Goal: Information Seeking & Learning: Check status

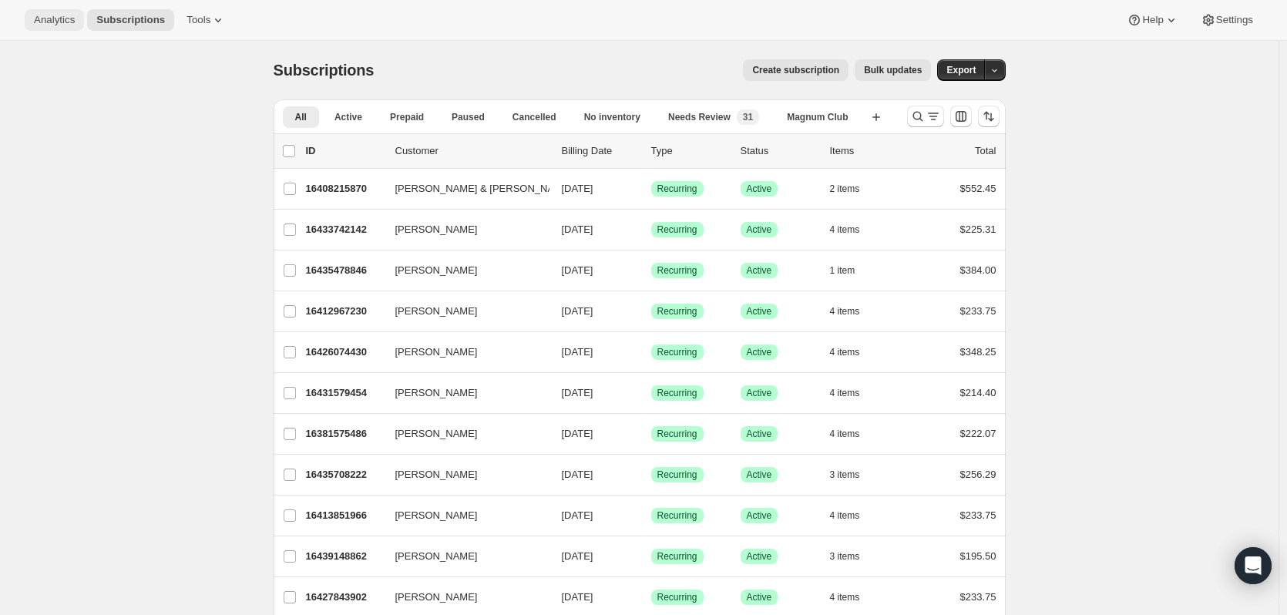
click at [54, 14] on span "Analytics" at bounding box center [54, 20] width 41 height 12
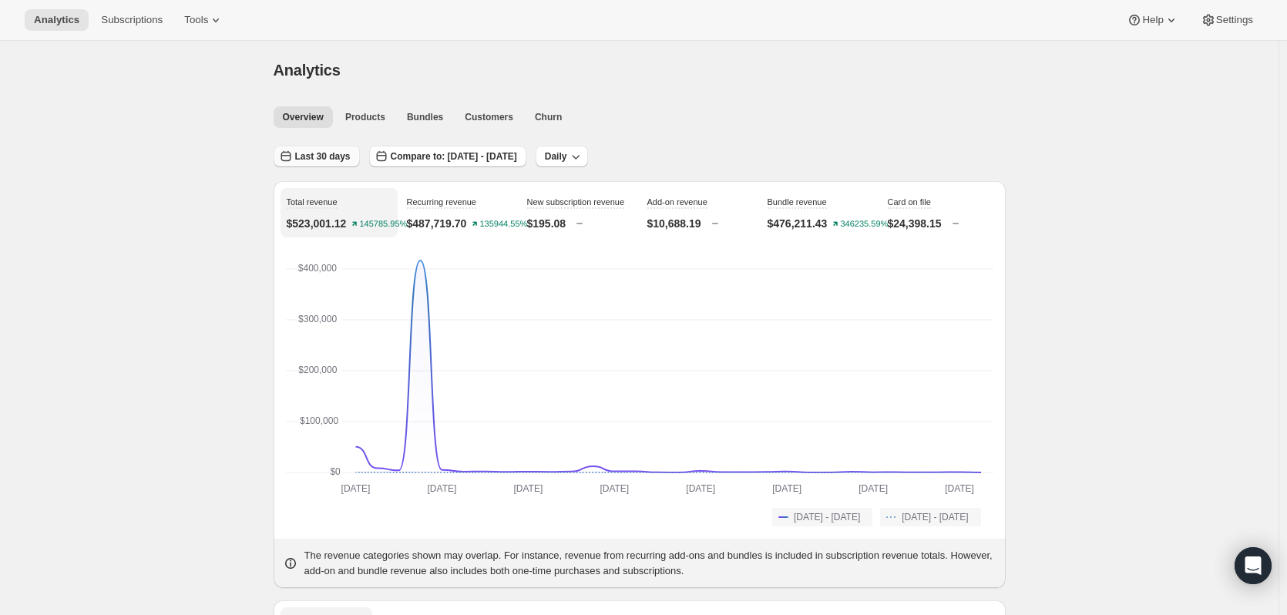
click at [336, 157] on span "Last 30 days" at bounding box center [322, 156] width 55 height 12
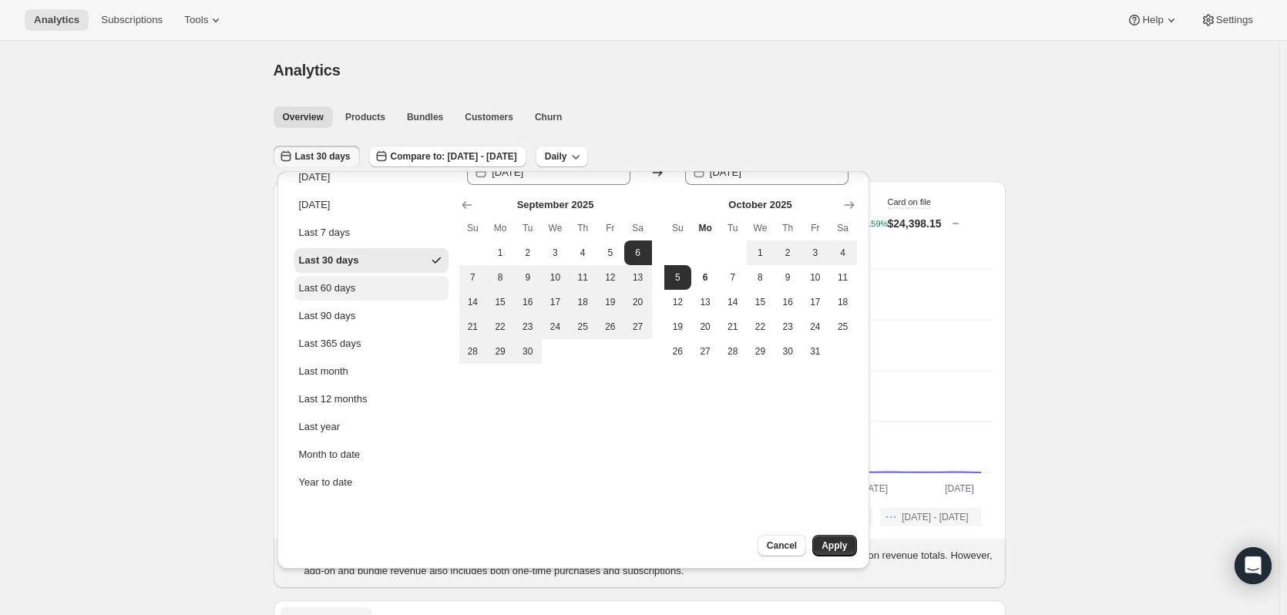
scroll to position [34, 0]
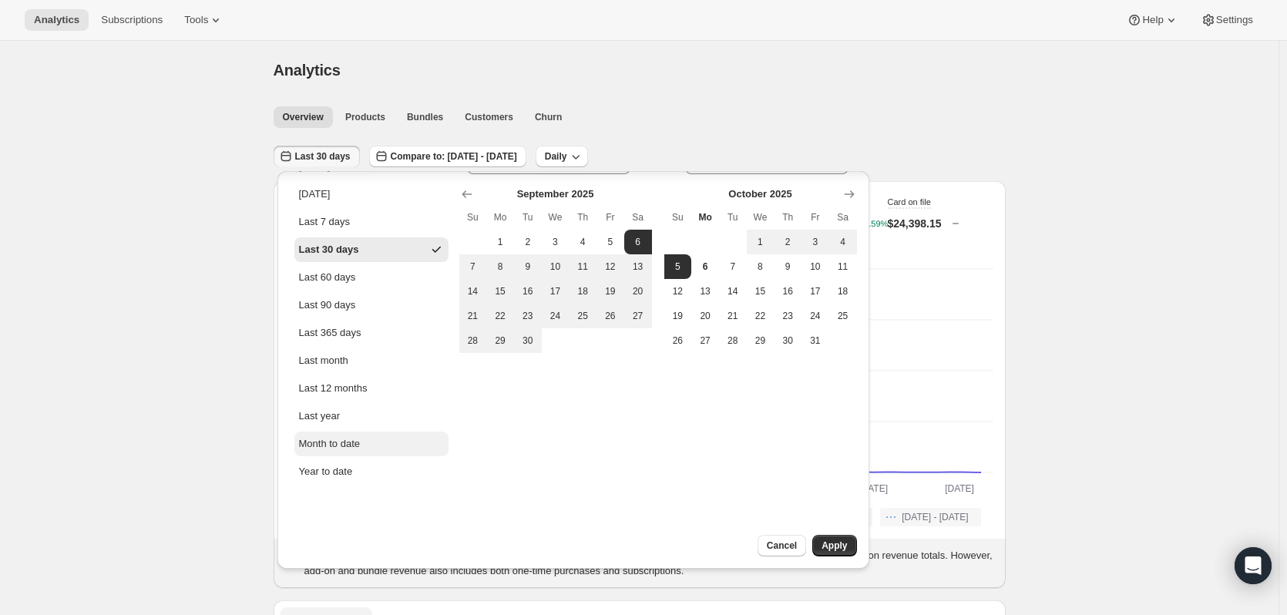
click at [334, 436] on div "Month to date" at bounding box center [330, 443] width 62 height 15
type input "[DATE]"
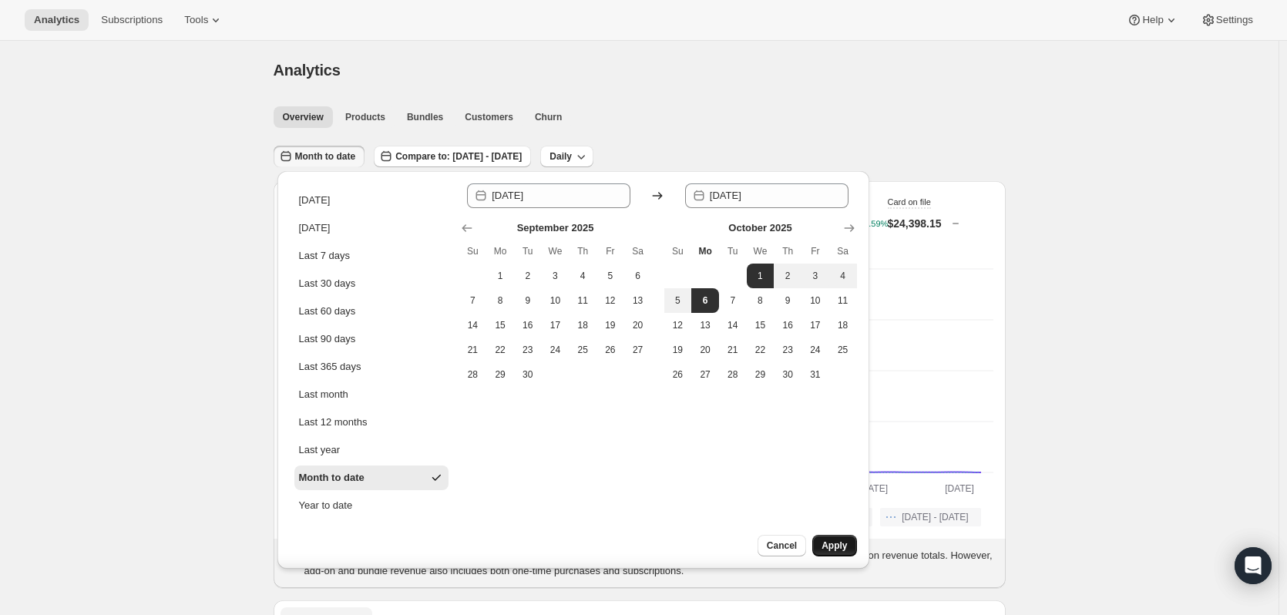
click at [835, 542] on span "Apply" at bounding box center [833, 545] width 25 height 12
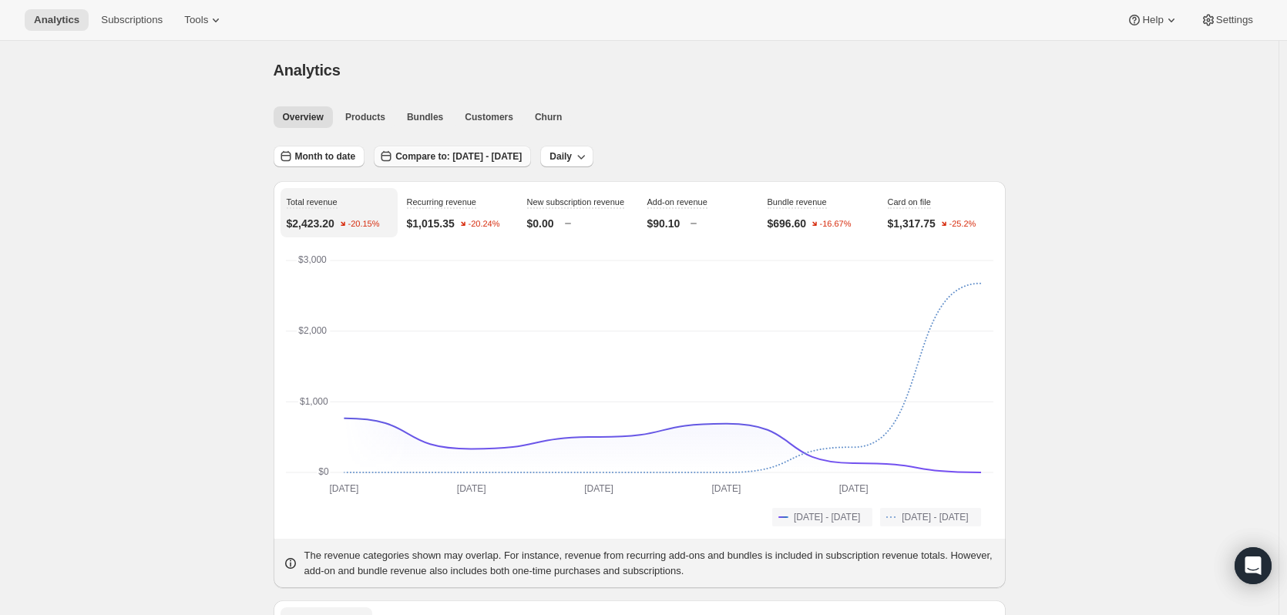
click at [493, 151] on span "Compare to: [DATE] - [DATE]" at bounding box center [458, 156] width 126 height 12
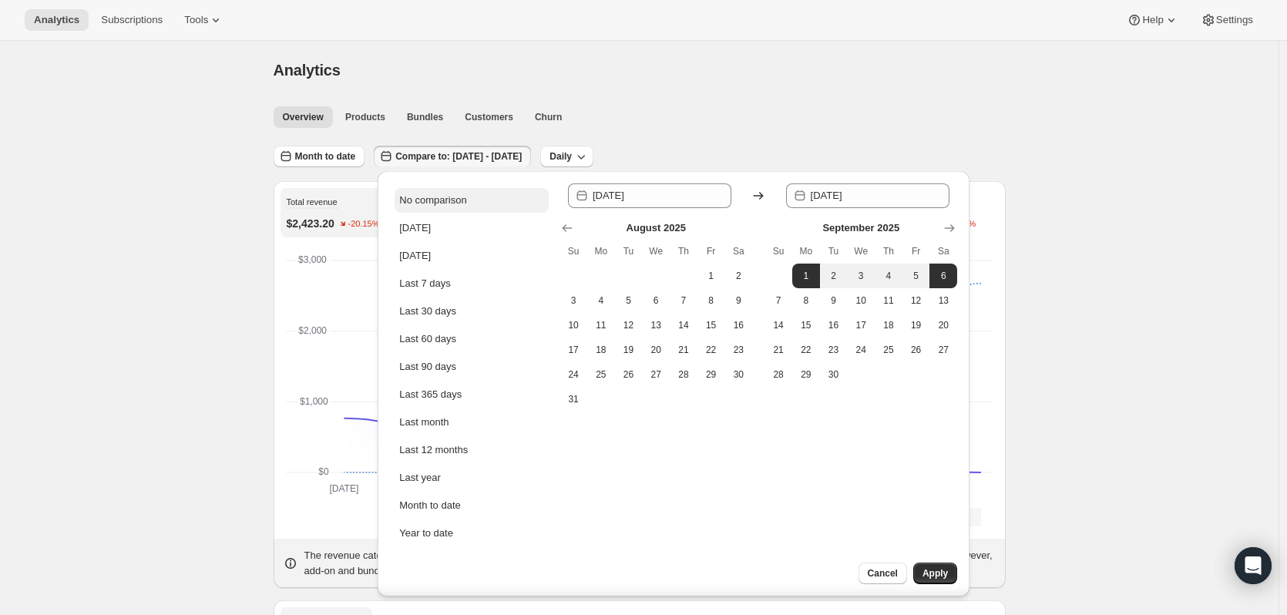
click at [434, 195] on div "No comparison" at bounding box center [432, 200] width 67 height 15
type input "[DATE]"
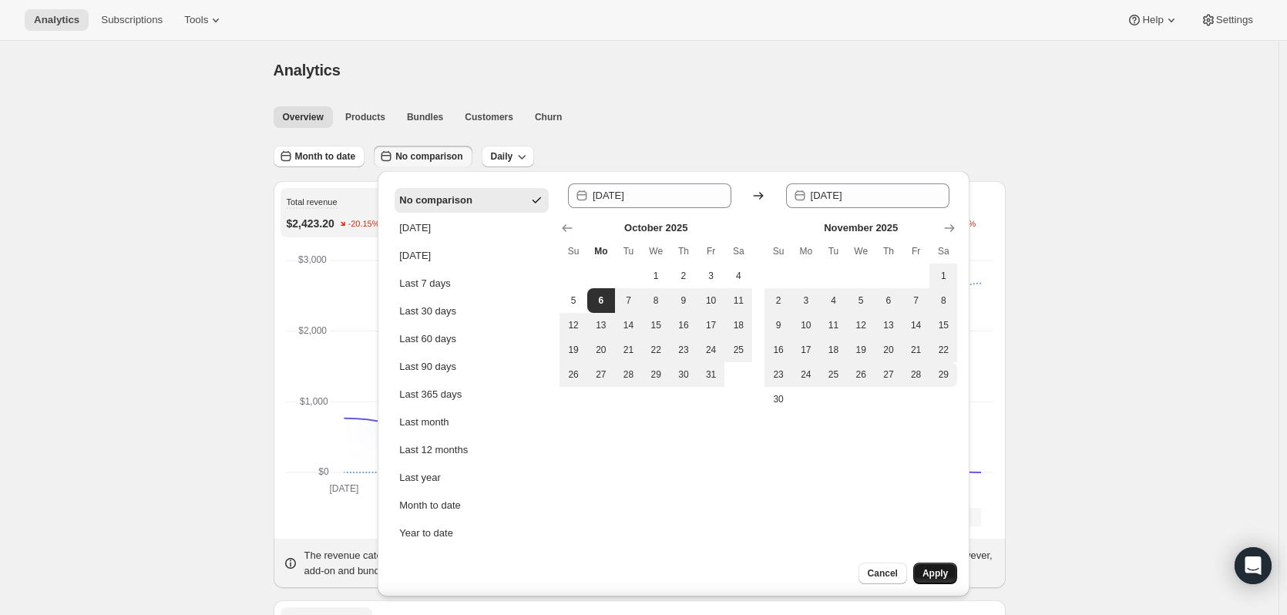
click at [934, 571] on span "Apply" at bounding box center [934, 573] width 25 height 12
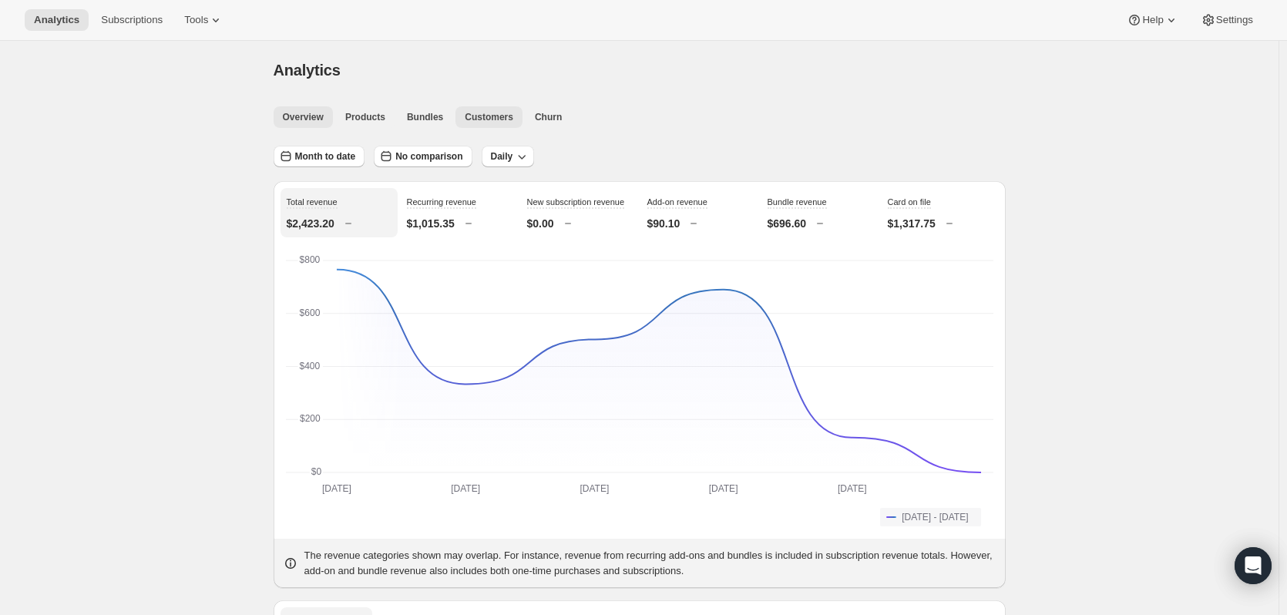
click at [482, 109] on button "Customers" at bounding box center [488, 117] width 67 height 22
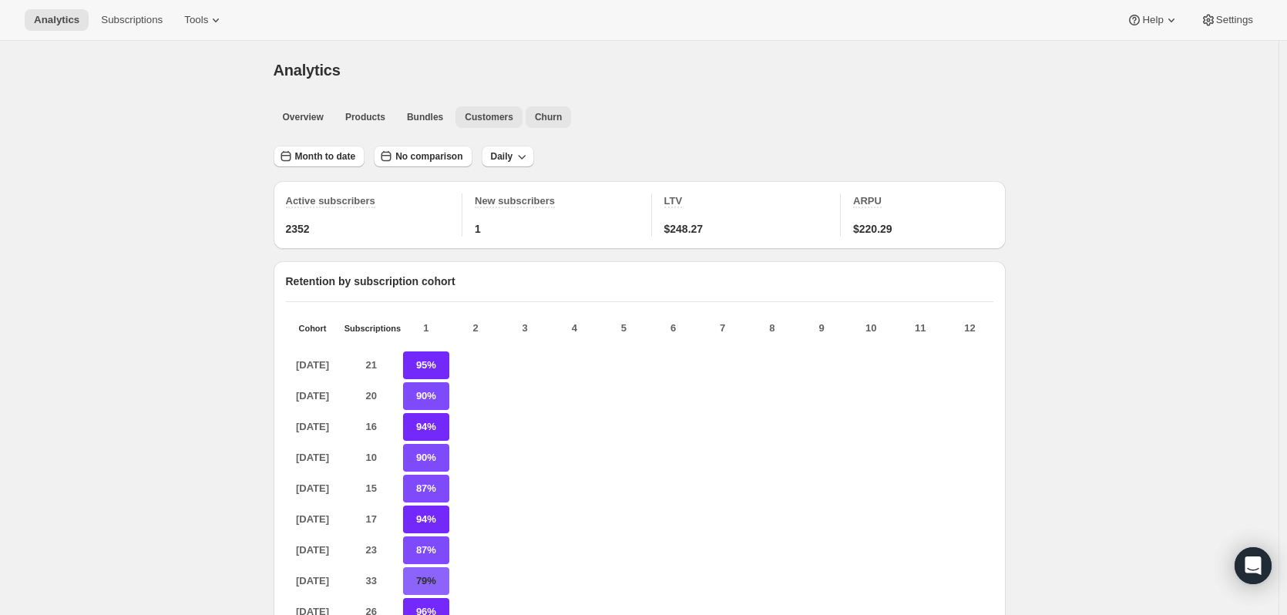
click at [549, 113] on span "Churn" at bounding box center [548, 117] width 27 height 12
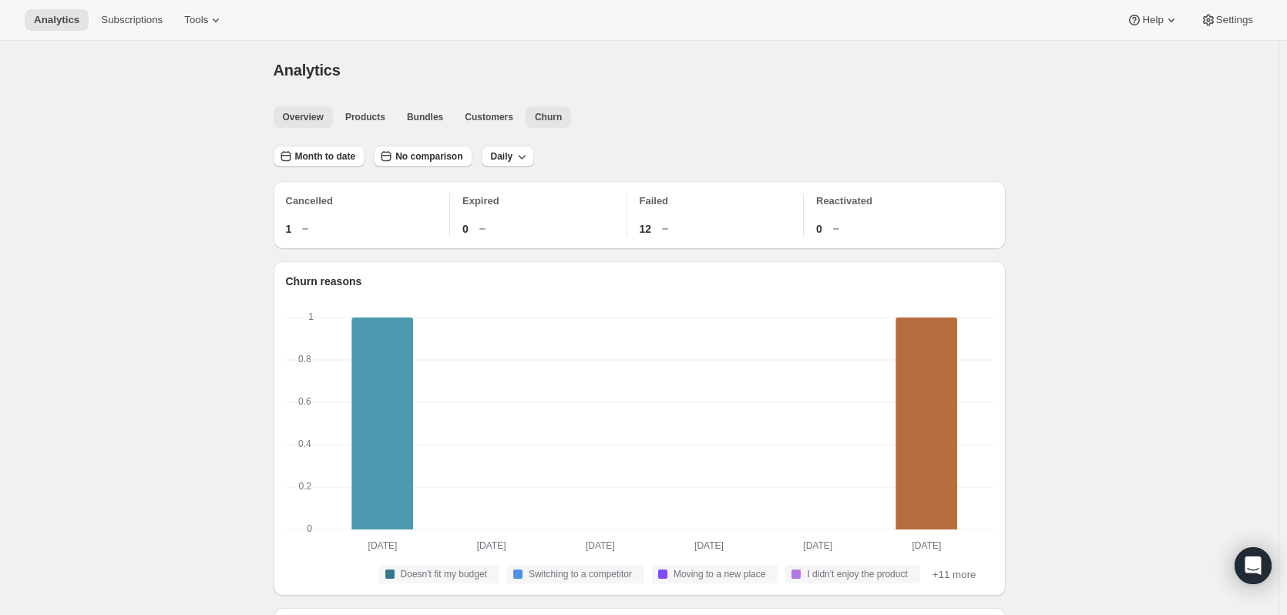
click at [308, 113] on span "Overview" at bounding box center [303, 117] width 41 height 12
